Goal: Communication & Community: Answer question/provide support

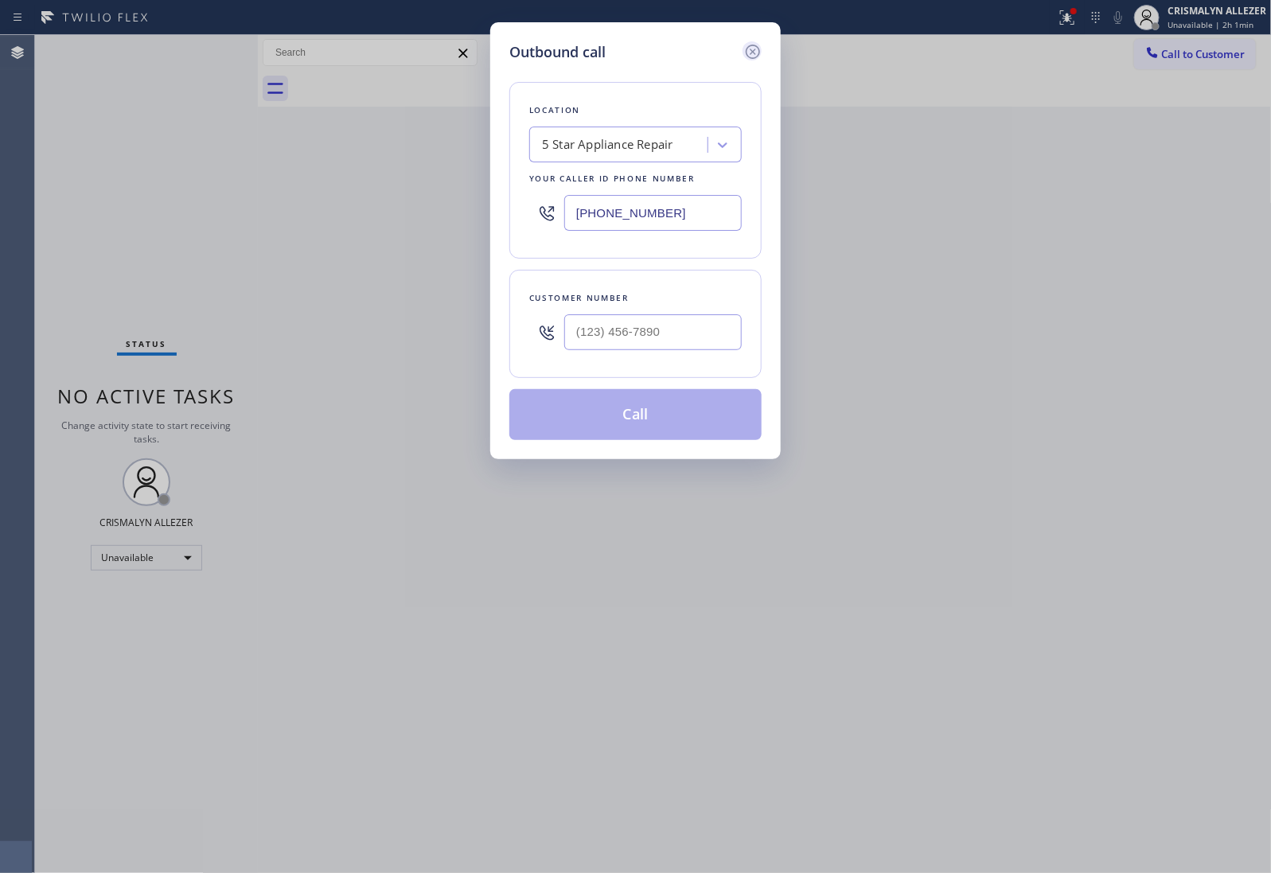
click at [749, 57] on icon at bounding box center [753, 52] width 14 height 14
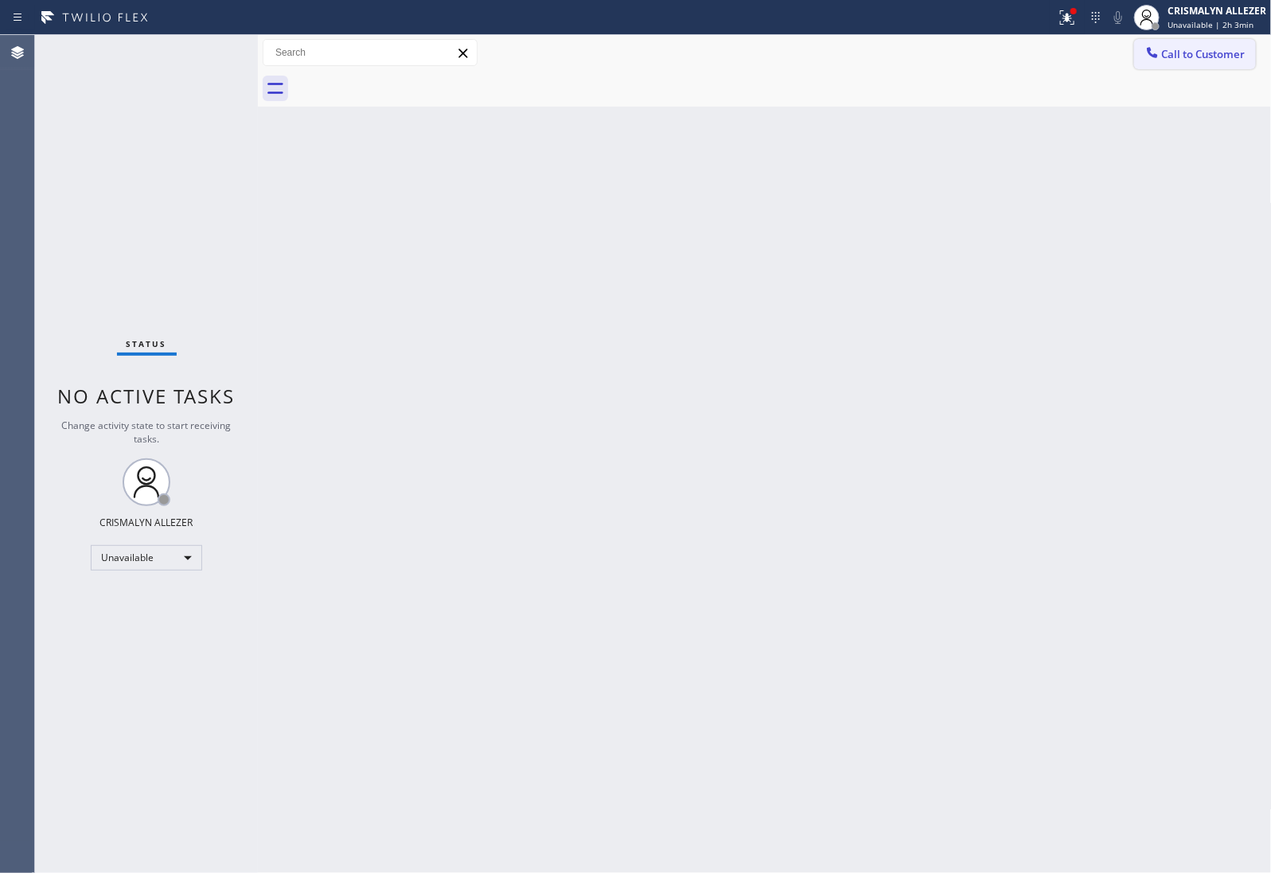
click at [1194, 57] on span "Call to Customer" at bounding box center [1204, 54] width 84 height 14
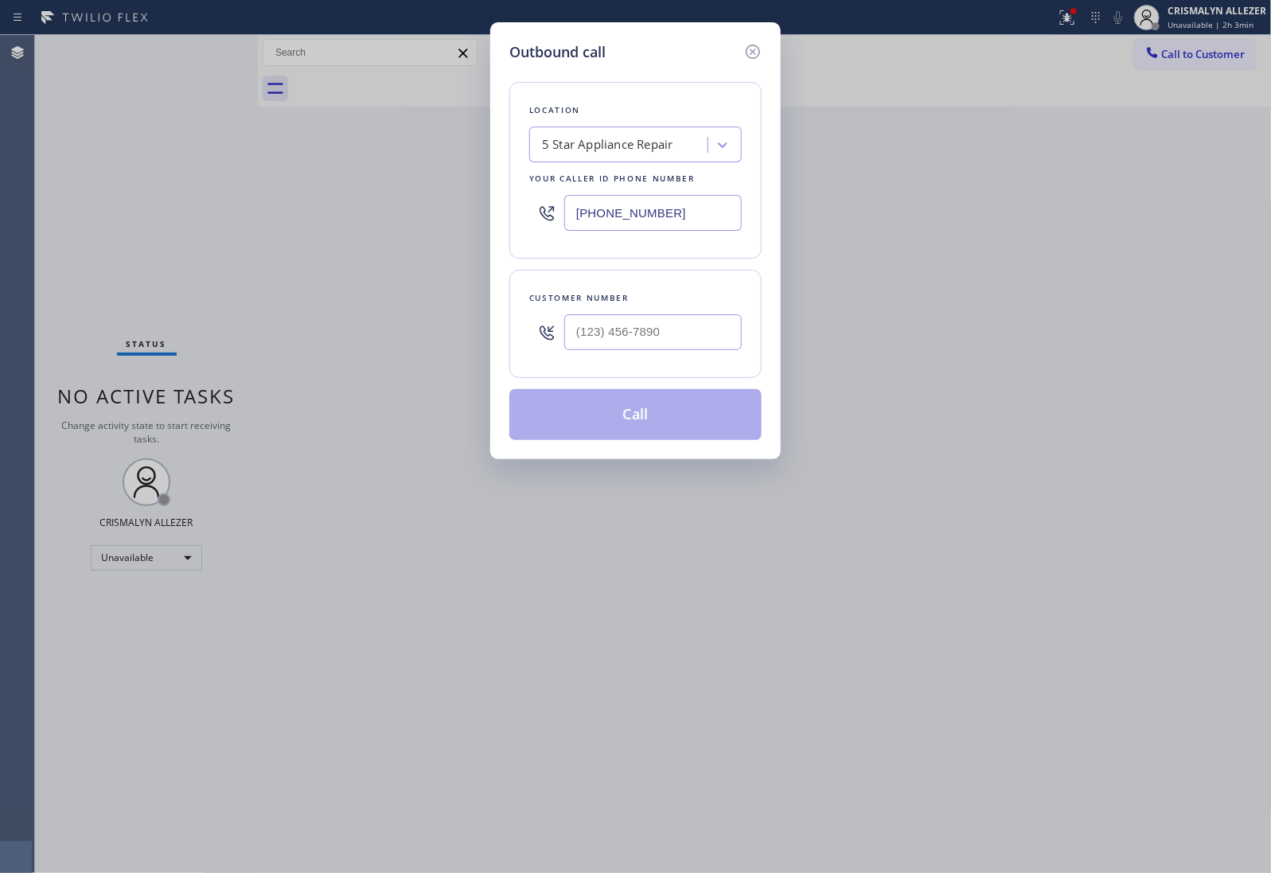
drag, startPoint x: 694, startPoint y: 216, endPoint x: 261, endPoint y: 201, distance: 433.3
click at [267, 201] on div "Outbound call Location 5 Star Appliance Repair Your caller id phone number [PHO…" at bounding box center [635, 436] width 1271 height 873
paste input "___) ___-____"
paste input "text"
type input "(___) ___-____"
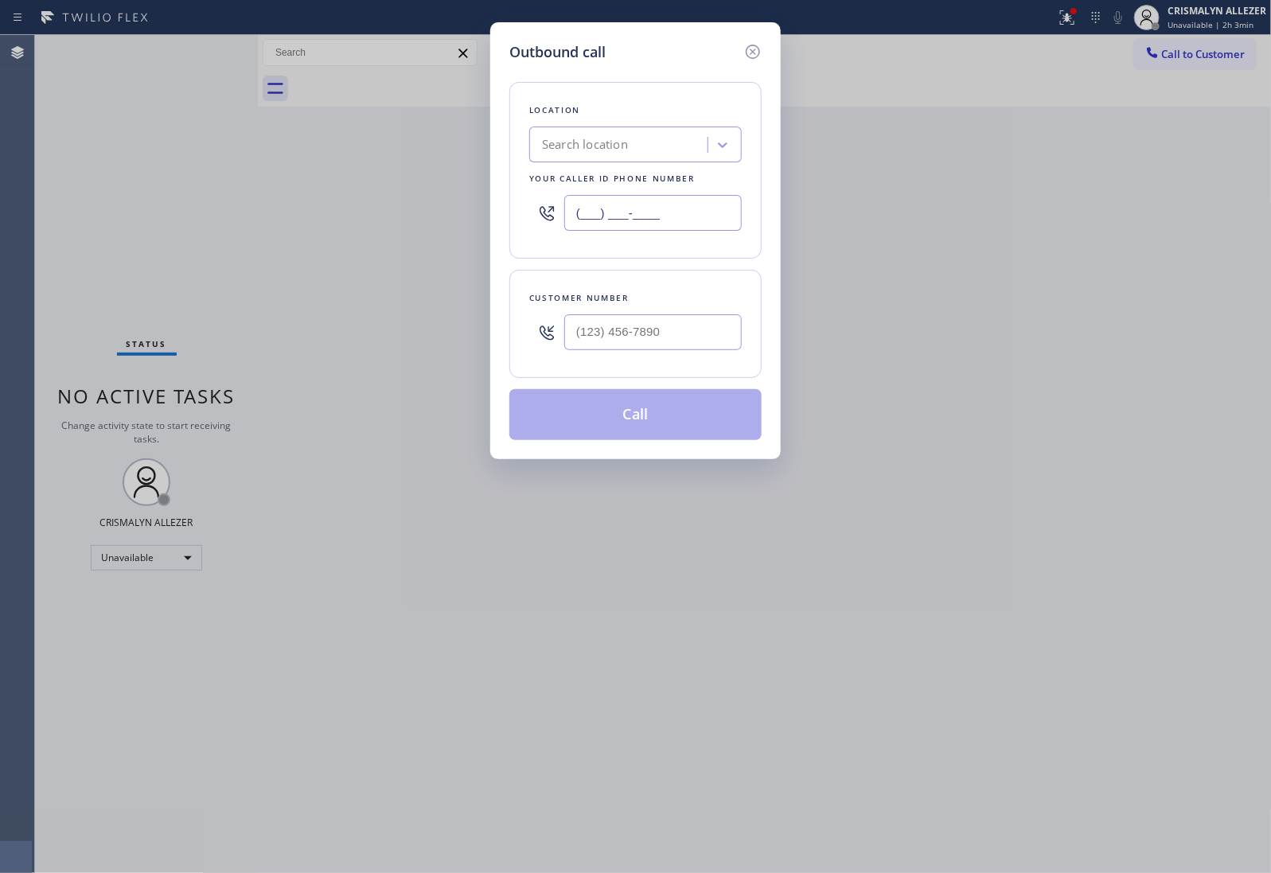
paste input "323) 215-1266"
type input "[PHONE_NUMBER]"
click at [681, 338] on input "(___) ___-____" at bounding box center [653, 332] width 178 height 36
paste input "402) 314-4423"
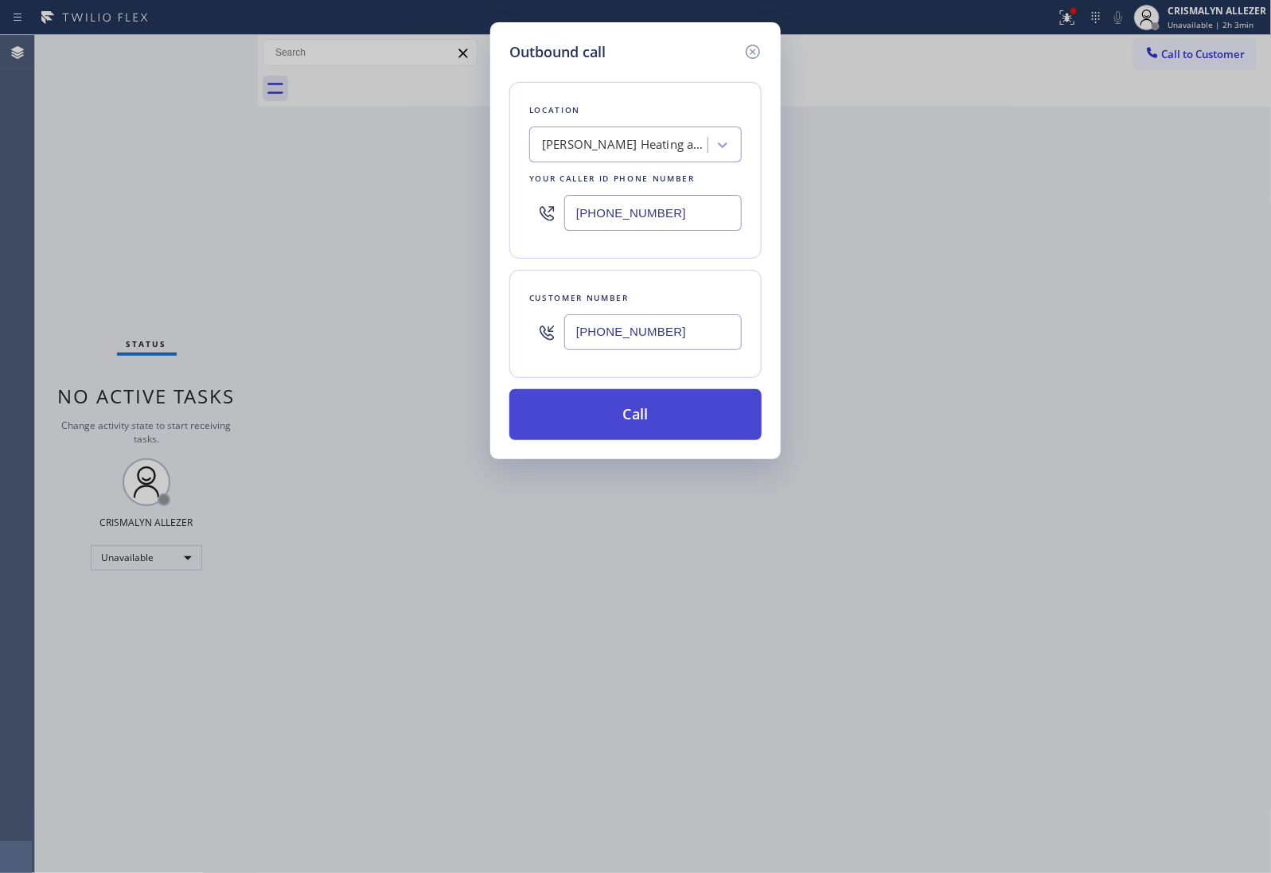
type input "[PHONE_NUMBER]"
click at [651, 435] on button "Call" at bounding box center [635, 414] width 252 height 51
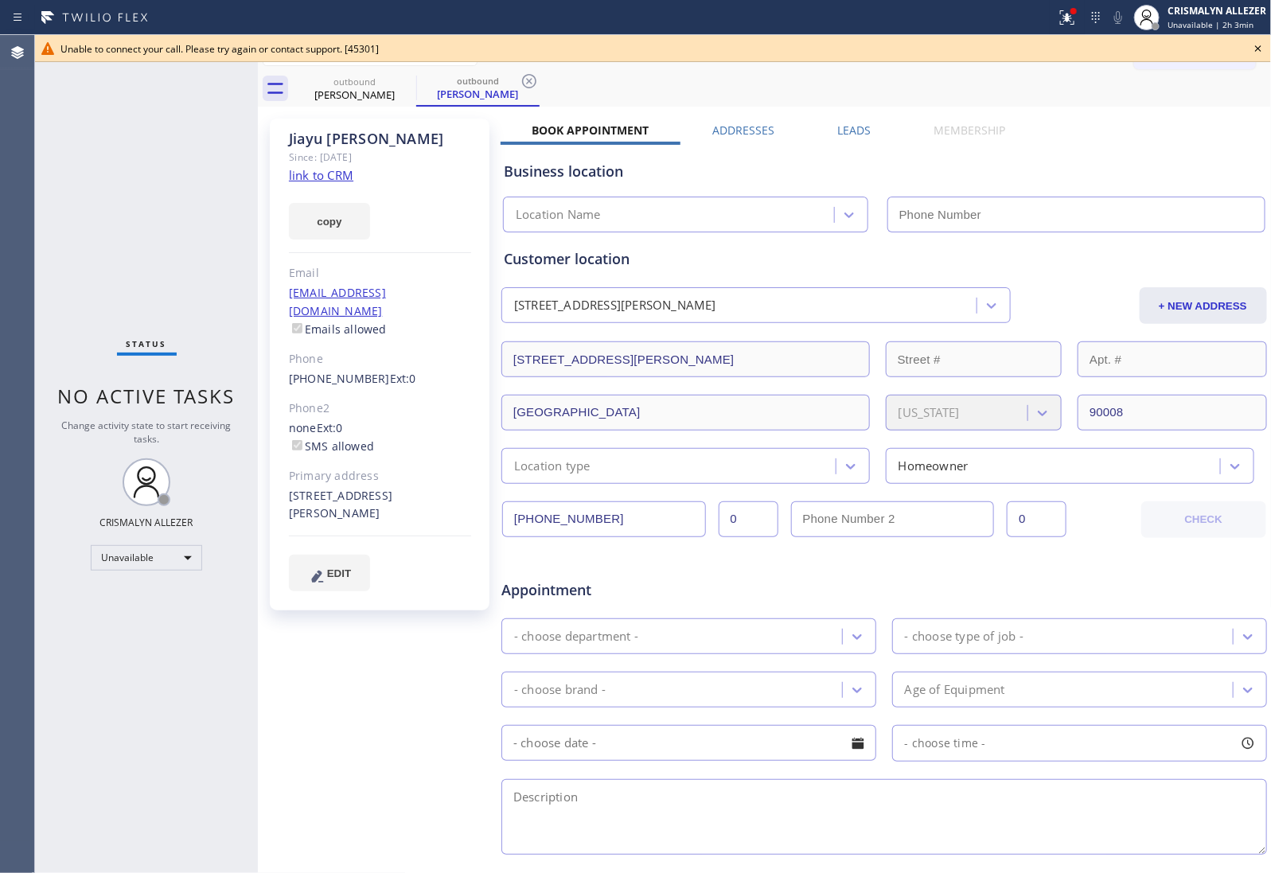
type input "[PHONE_NUMBER]"
click at [1256, 44] on icon at bounding box center [1258, 48] width 19 height 19
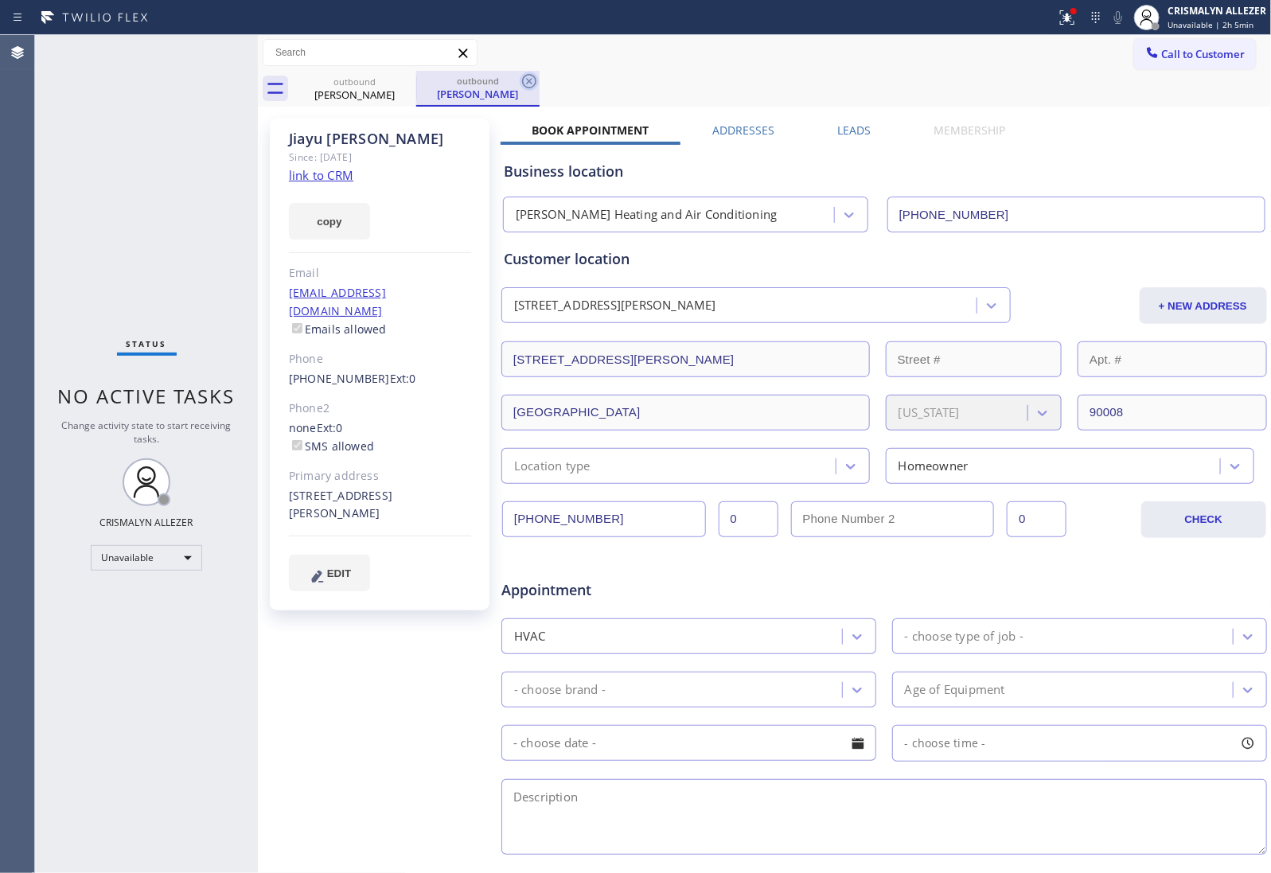
click at [530, 72] on icon at bounding box center [529, 81] width 19 height 19
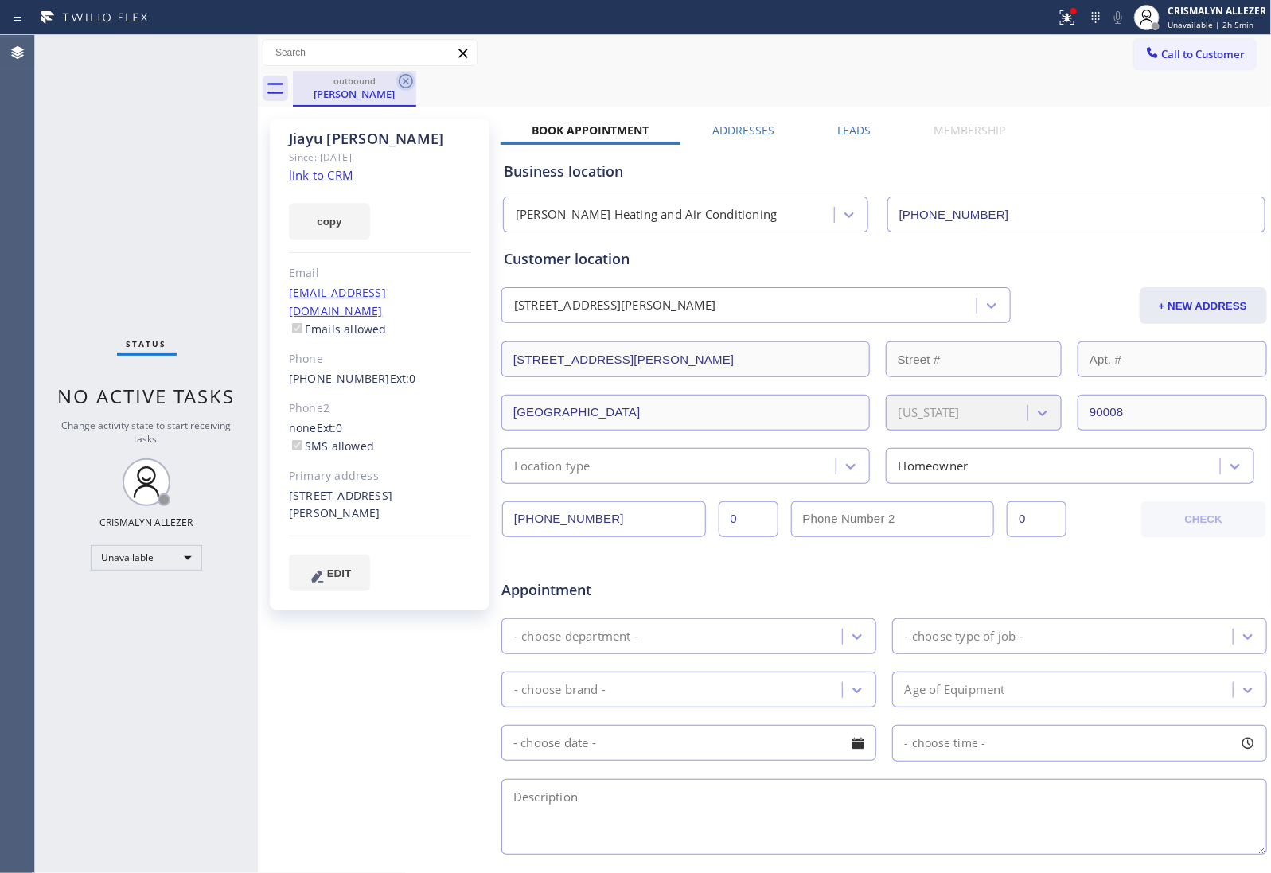
click at [403, 85] on icon at bounding box center [405, 81] width 19 height 19
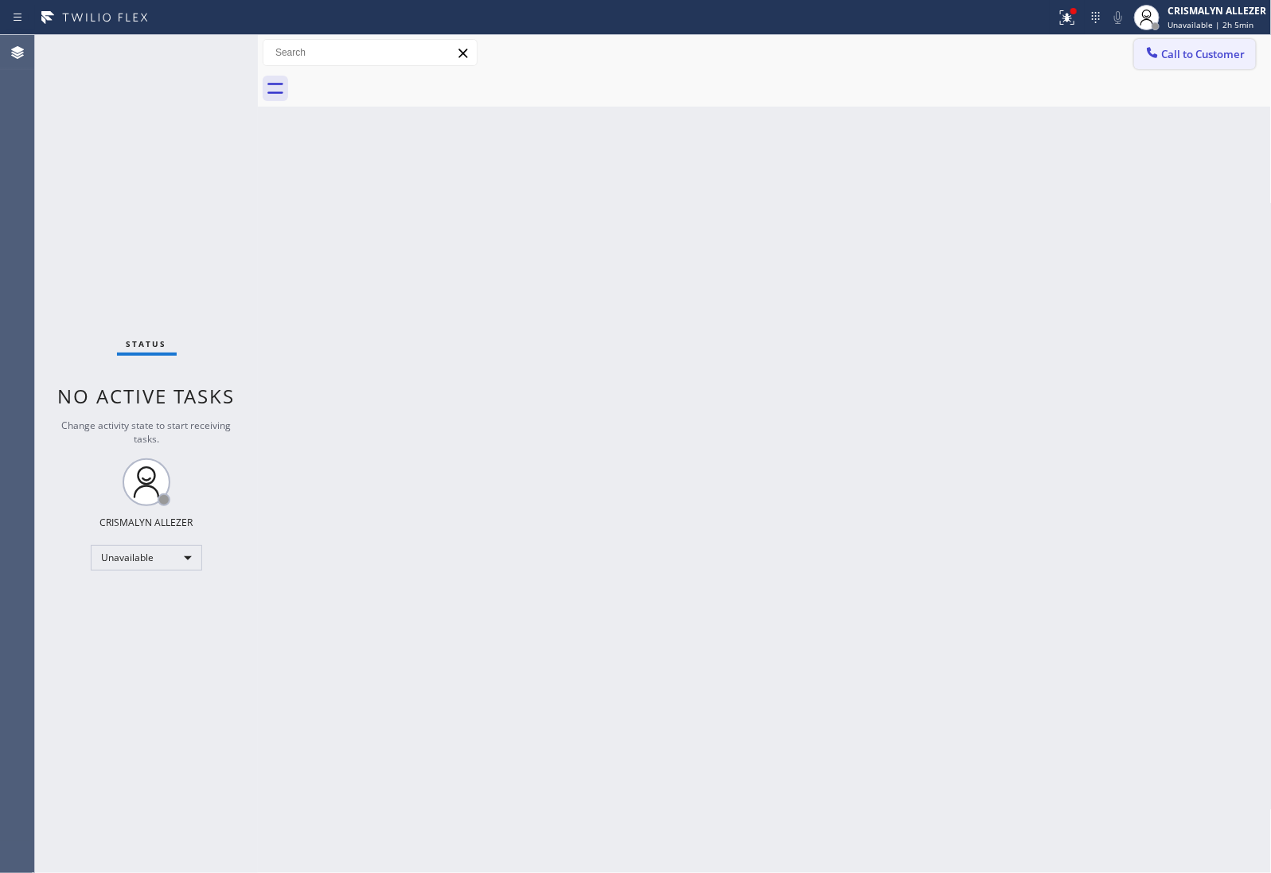
click at [1223, 47] on span "Call to Customer" at bounding box center [1204, 54] width 84 height 14
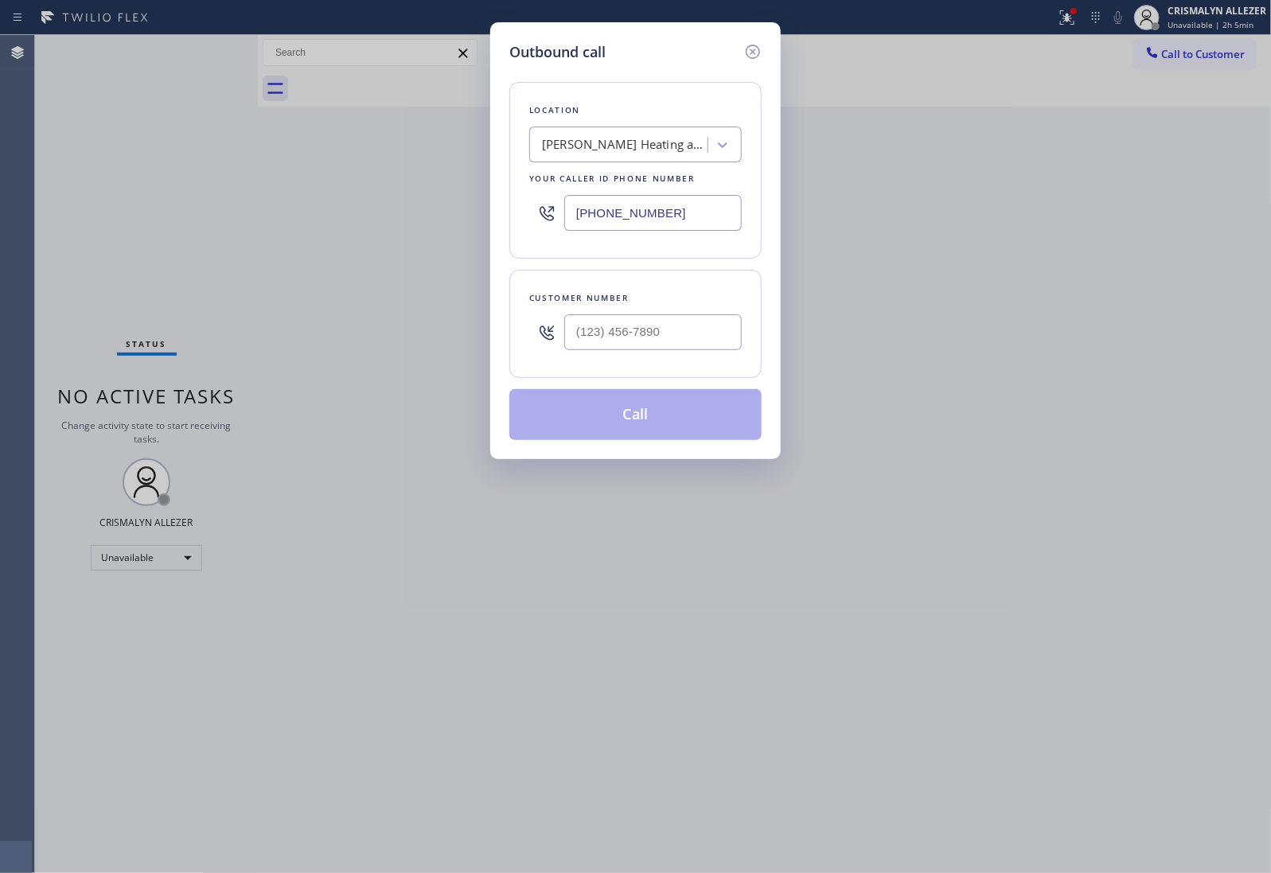
drag, startPoint x: 729, startPoint y: 216, endPoint x: 269, endPoint y: 189, distance: 460.8
click at [271, 189] on div "Outbound call Location [GEOGRAPHIC_DATA] Heating and Air Conditioning Your call…" at bounding box center [635, 436] width 1271 height 873
paste input "480) 680-9844"
type input "[PHONE_NUMBER]"
click at [695, 320] on input "(___) ___-____" at bounding box center [653, 332] width 178 height 36
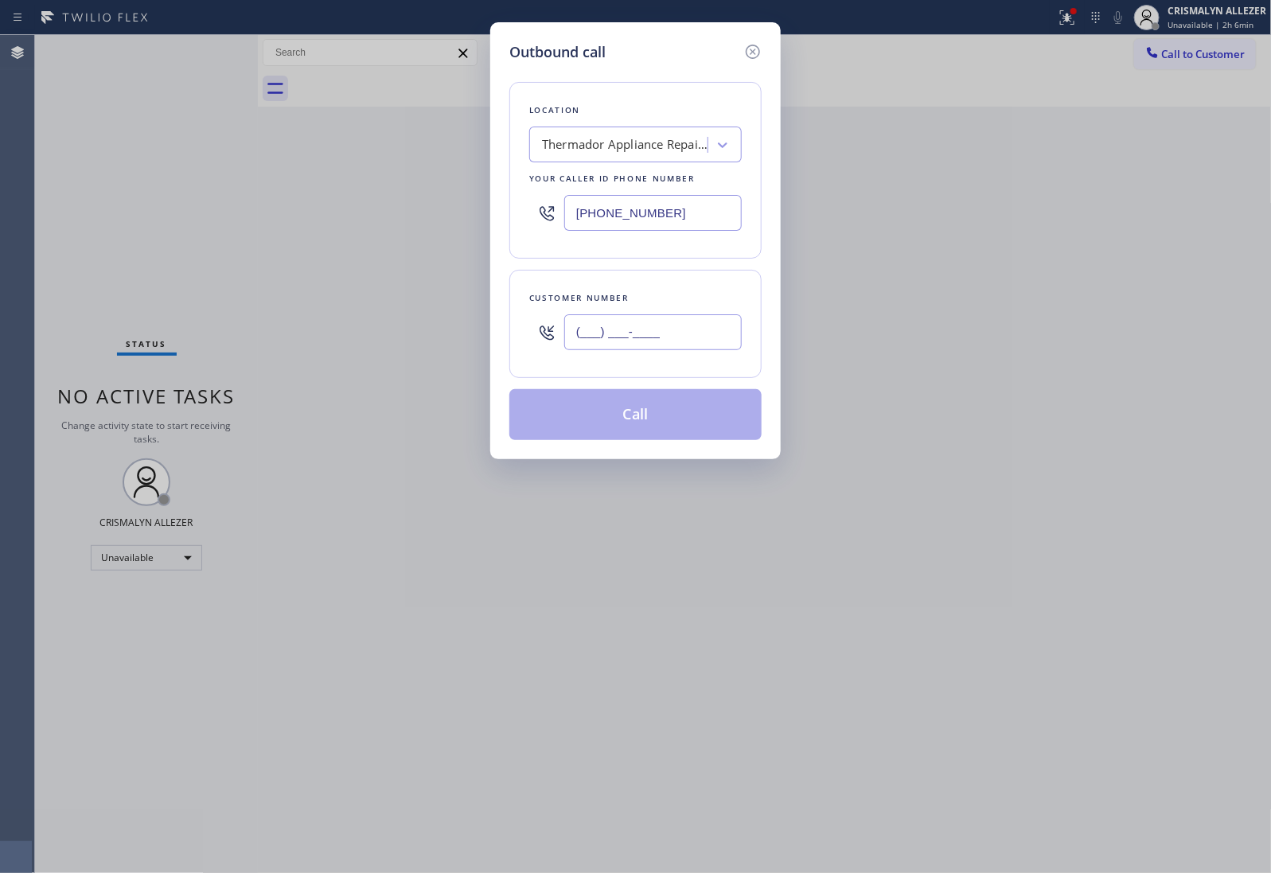
paste input "480) 275-0668"
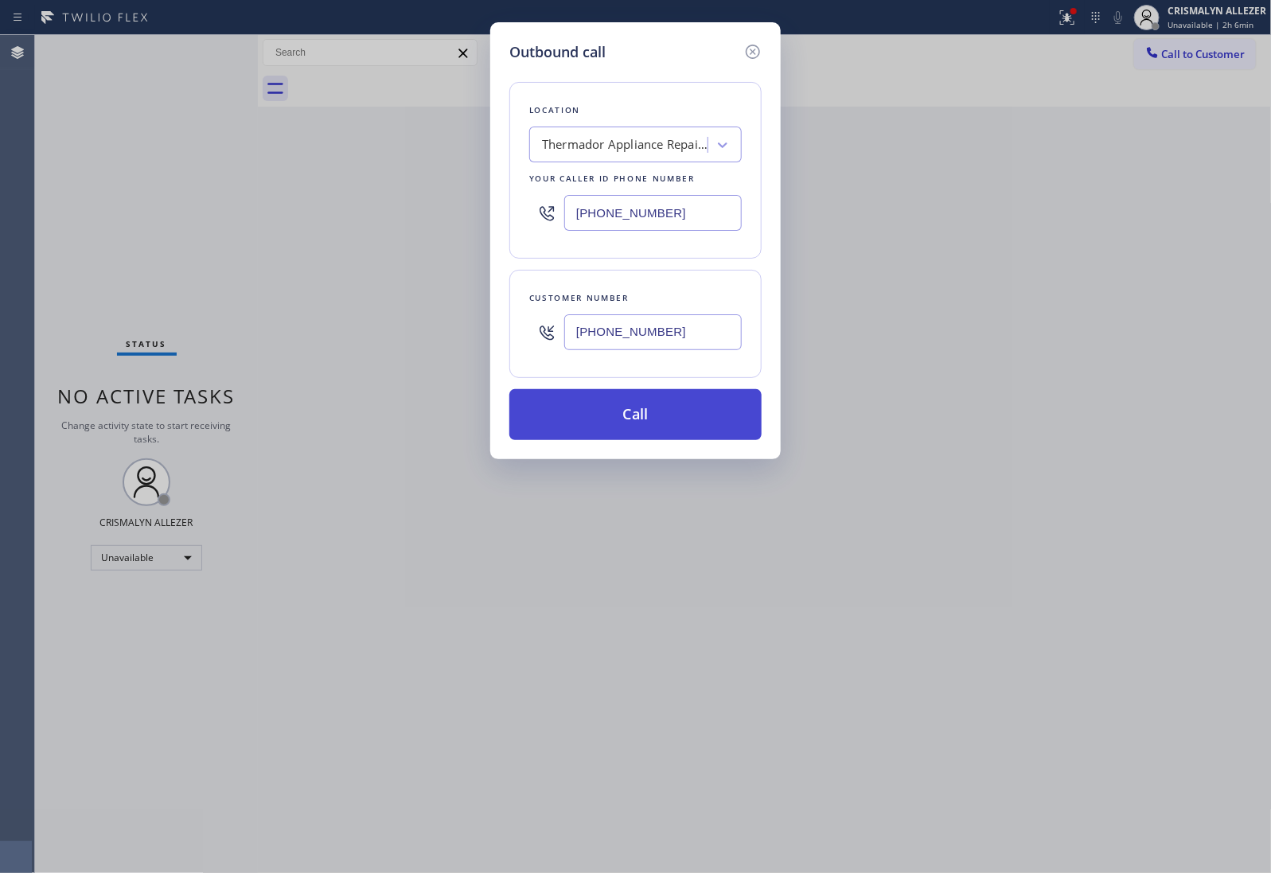
type input "[PHONE_NUMBER]"
click at [615, 434] on button "Call" at bounding box center [635, 414] width 252 height 51
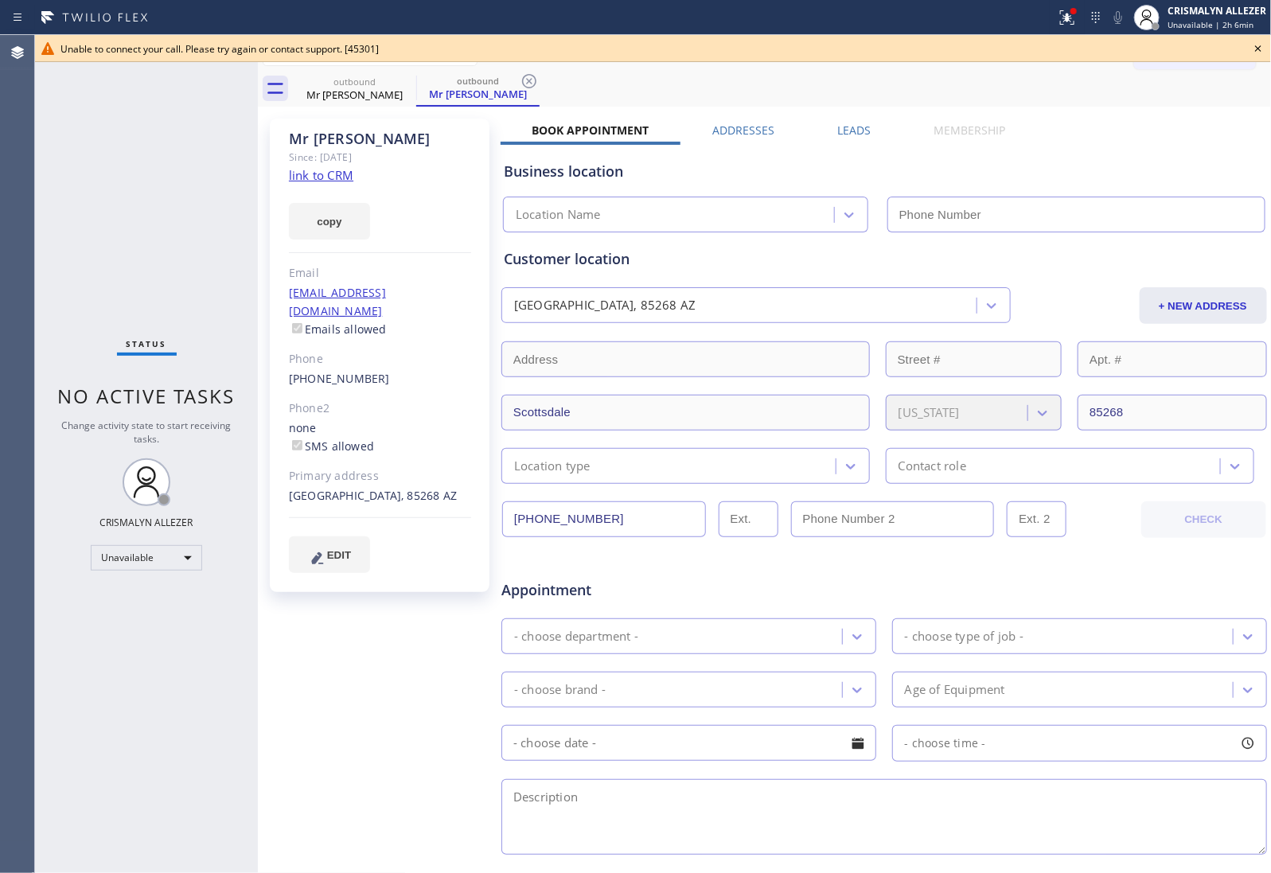
type input "[PHONE_NUMBER]"
click at [763, 74] on div "outbound Mr [PERSON_NAME] outbound Mr [PERSON_NAME]" at bounding box center [782, 89] width 979 height 36
click at [1260, 46] on icon at bounding box center [1258, 48] width 6 height 6
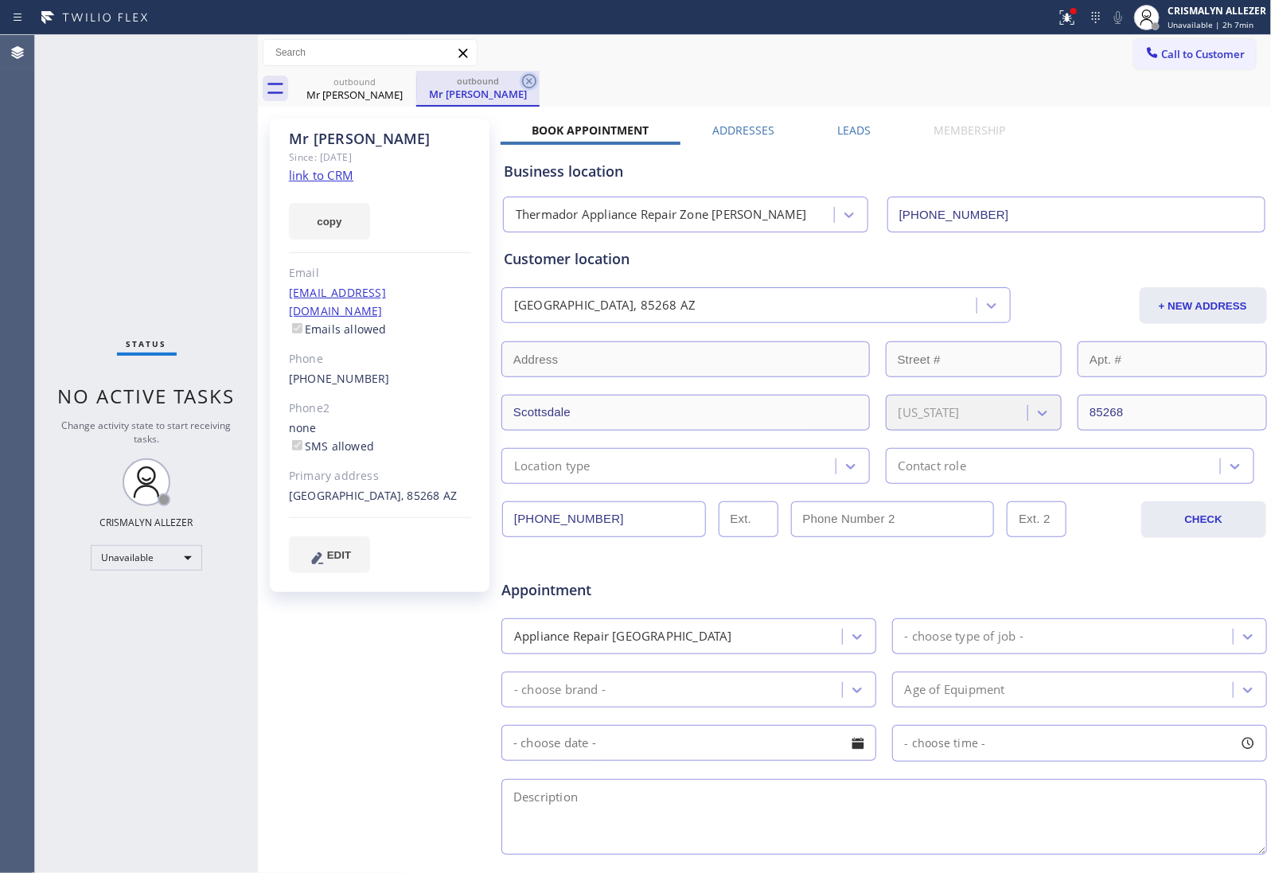
click at [533, 73] on icon at bounding box center [529, 81] width 19 height 19
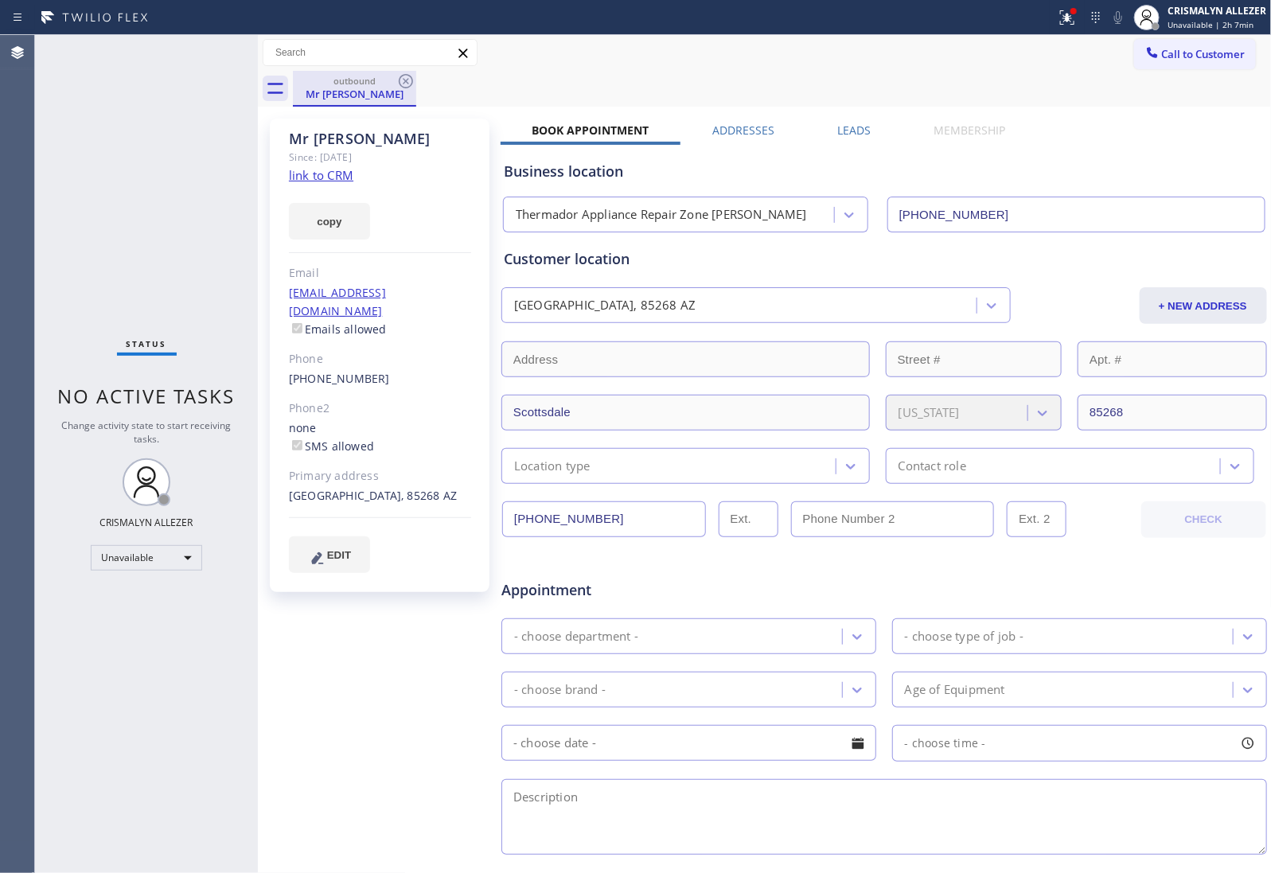
click at [392, 72] on div "outbound Mr [PERSON_NAME]" at bounding box center [355, 88] width 120 height 34
click at [408, 89] on icon at bounding box center [405, 81] width 19 height 19
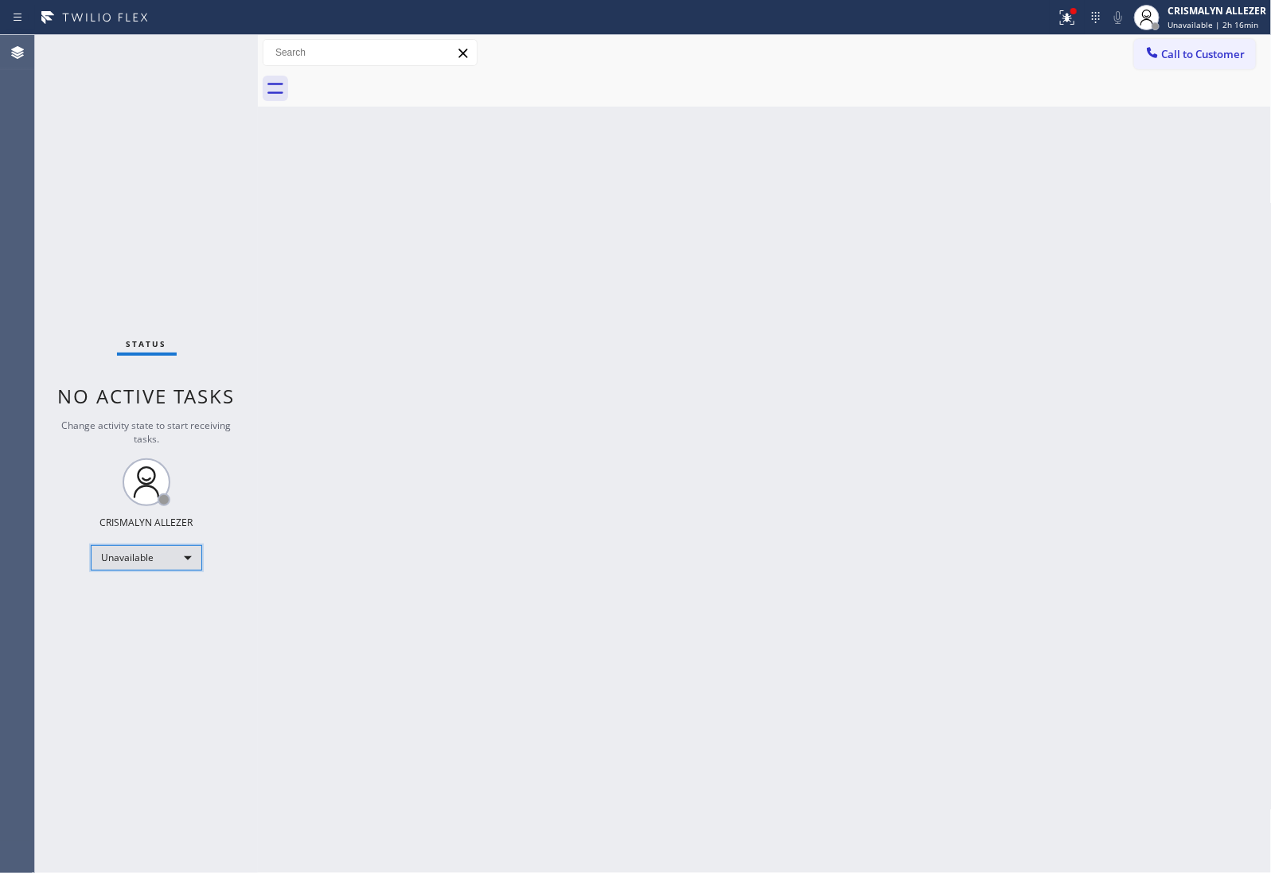
click at [191, 560] on div "Unavailable" at bounding box center [146, 557] width 111 height 25
click at [165, 638] on li "Break" at bounding box center [146, 639] width 108 height 19
